Goal: Task Accomplishment & Management: Use online tool/utility

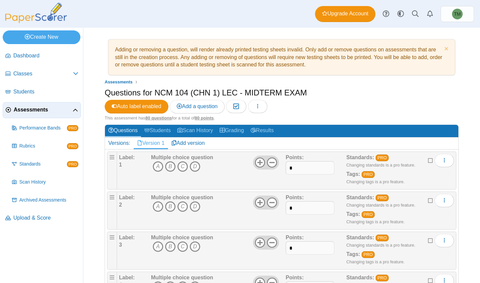
click at [143, 144] on link "Version 1" at bounding box center [151, 142] width 34 height 11
click at [182, 166] on icon "C" at bounding box center [182, 166] width 11 height 11
click at [172, 207] on icon "B" at bounding box center [170, 206] width 11 height 11
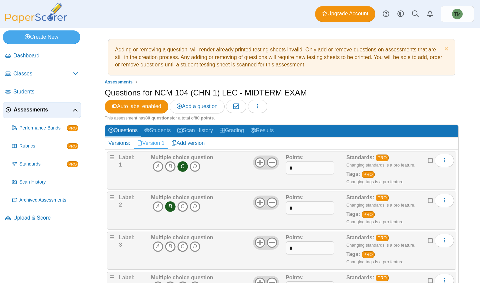
click at [158, 248] on icon "A" at bounding box center [158, 246] width 11 height 11
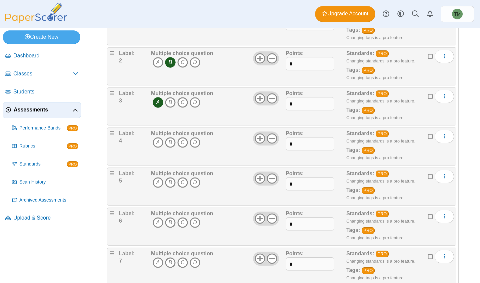
scroll to position [167, 0]
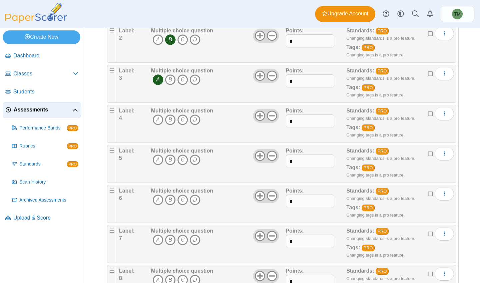
click at [196, 120] on icon "D" at bounding box center [195, 119] width 11 height 11
click at [158, 161] on icon "A" at bounding box center [158, 159] width 11 height 11
click at [158, 201] on icon "A" at bounding box center [158, 199] width 11 height 11
click at [159, 237] on icon "A" at bounding box center [158, 239] width 11 height 11
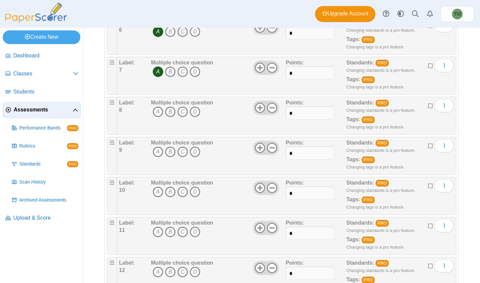
scroll to position [333, 0]
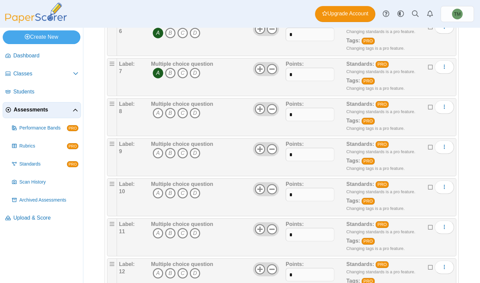
click at [154, 114] on icon "A" at bounding box center [158, 113] width 11 height 11
click at [169, 151] on icon "B" at bounding box center [170, 153] width 11 height 11
click at [158, 191] on icon "A" at bounding box center [158, 193] width 11 height 11
click at [185, 232] on icon "C" at bounding box center [182, 233] width 11 height 11
click at [195, 270] on icon "D" at bounding box center [195, 273] width 11 height 11
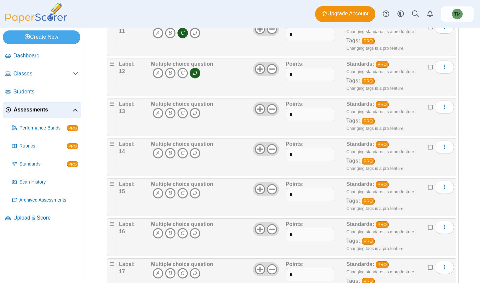
scroll to position [466, 0]
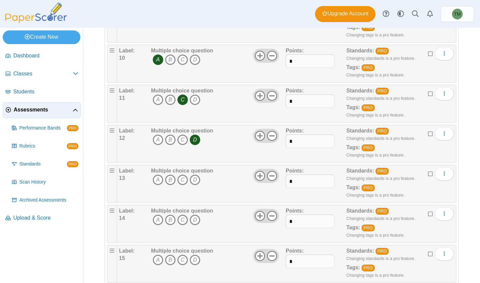
click at [169, 181] on icon "B" at bounding box center [170, 179] width 11 height 11
click at [171, 219] on icon "B" at bounding box center [170, 219] width 11 height 11
click at [159, 259] on icon "A" at bounding box center [158, 259] width 11 height 11
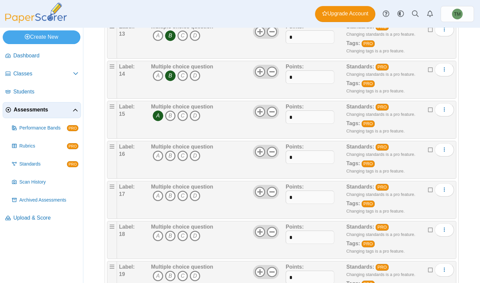
scroll to position [633, 0]
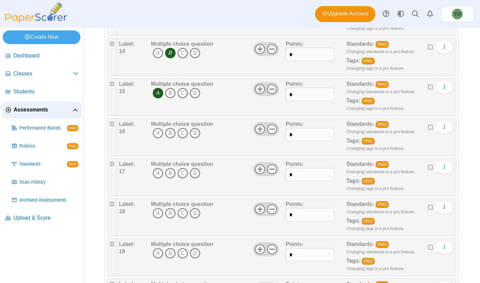
click at [158, 132] on icon "A" at bounding box center [158, 133] width 11 height 11
click at [184, 172] on icon "C" at bounding box center [182, 173] width 11 height 11
click at [170, 215] on icon "B" at bounding box center [170, 213] width 11 height 11
click at [160, 253] on icon "A" at bounding box center [158, 253] width 11 height 11
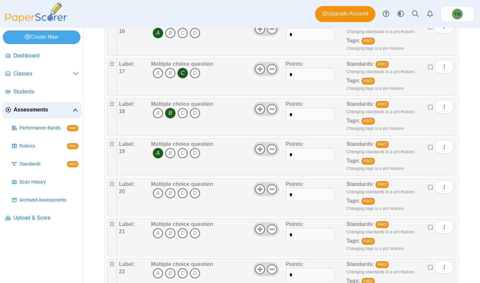
click at [181, 192] on icon "C" at bounding box center [182, 193] width 11 height 11
